Goal: Obtain resource: Download file/media

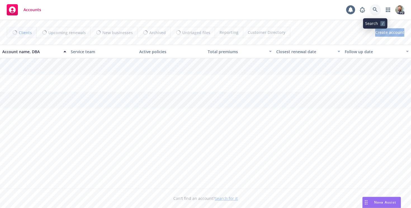
click at [376, 10] on icon at bounding box center [375, 9] width 5 height 5
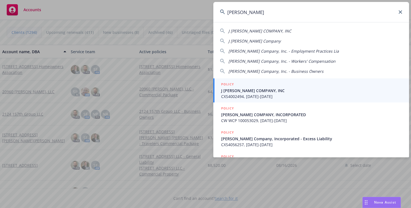
click at [242, 31] on span "J [PERSON_NAME] COMPANY, INC" at bounding box center [260, 30] width 63 height 5
type input "J [PERSON_NAME] COMPANY, INC"
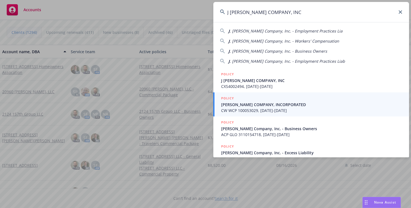
scroll to position [6, 0]
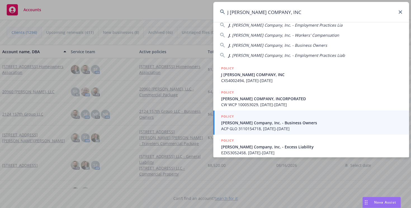
click at [245, 123] on span "[PERSON_NAME] Company, Inc. - Business Owners" at bounding box center [311, 123] width 181 height 6
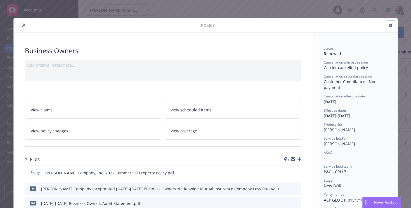
click at [24, 24] on icon "close" at bounding box center [23, 25] width 3 height 3
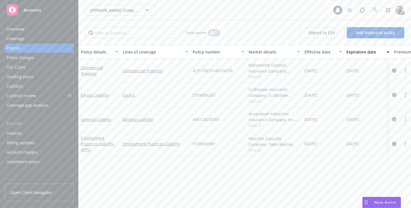
click at [214, 32] on button "button" at bounding box center [214, 33] width 11 height 6
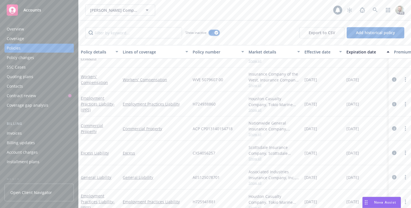
scroll to position [394, 0]
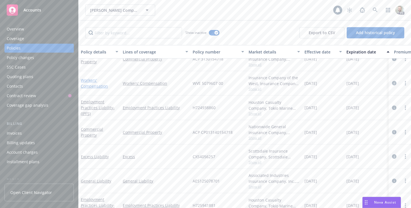
click at [89, 79] on link "Workers' Compensation" at bounding box center [94, 83] width 27 height 11
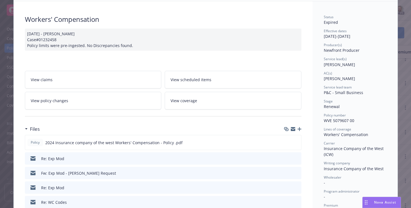
scroll to position [33, 0]
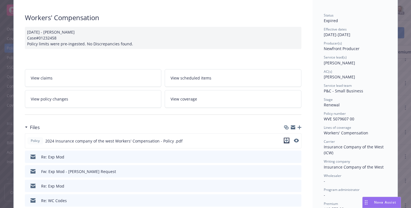
click at [286, 140] on icon "download file" at bounding box center [287, 140] width 4 height 4
click at [287, 170] on icon "download file" at bounding box center [287, 171] width 4 height 4
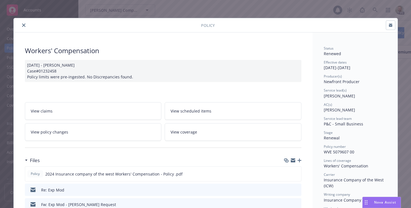
scroll to position [33, 0]
